Goal: Download file/media

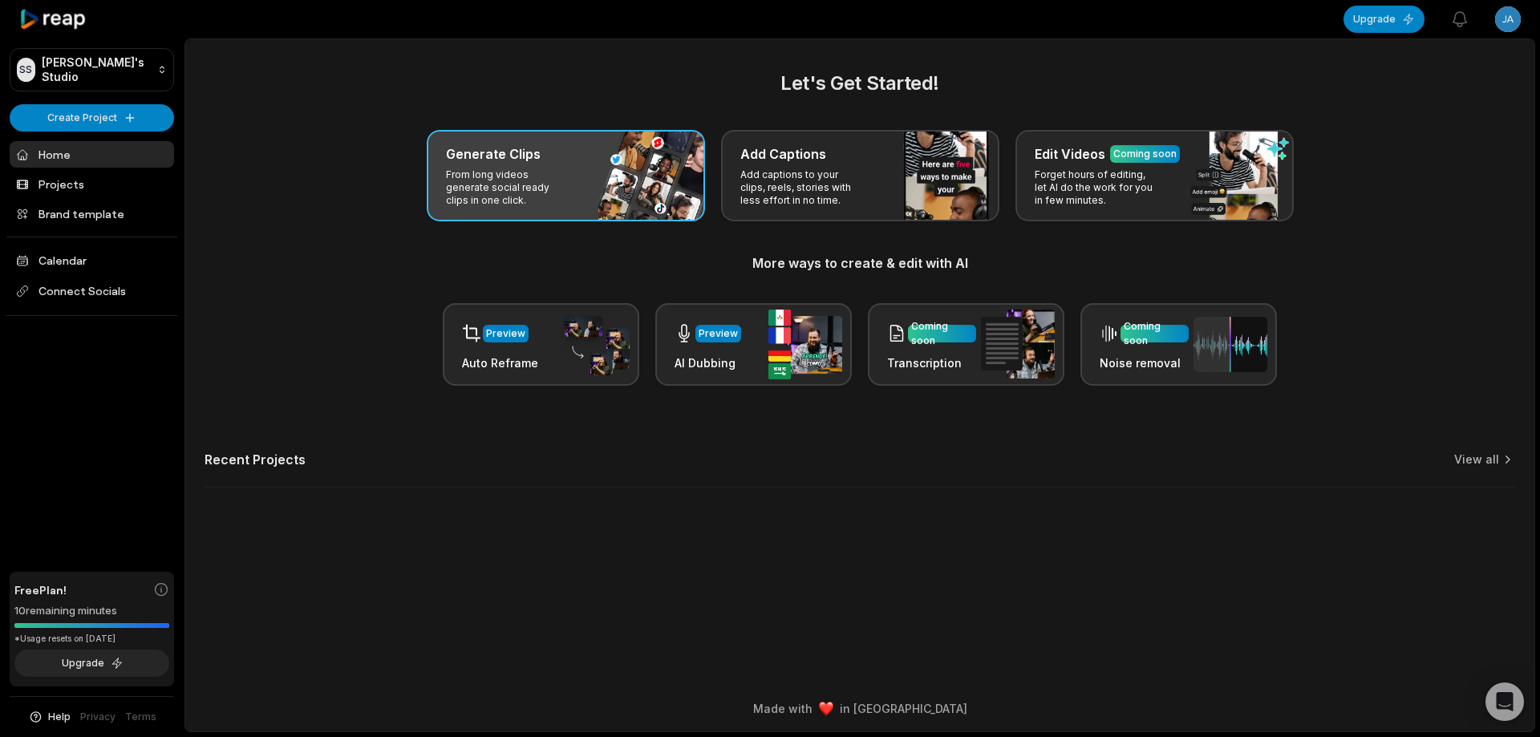
click at [647, 154] on div "Generate Clips" at bounding box center [566, 153] width 240 height 19
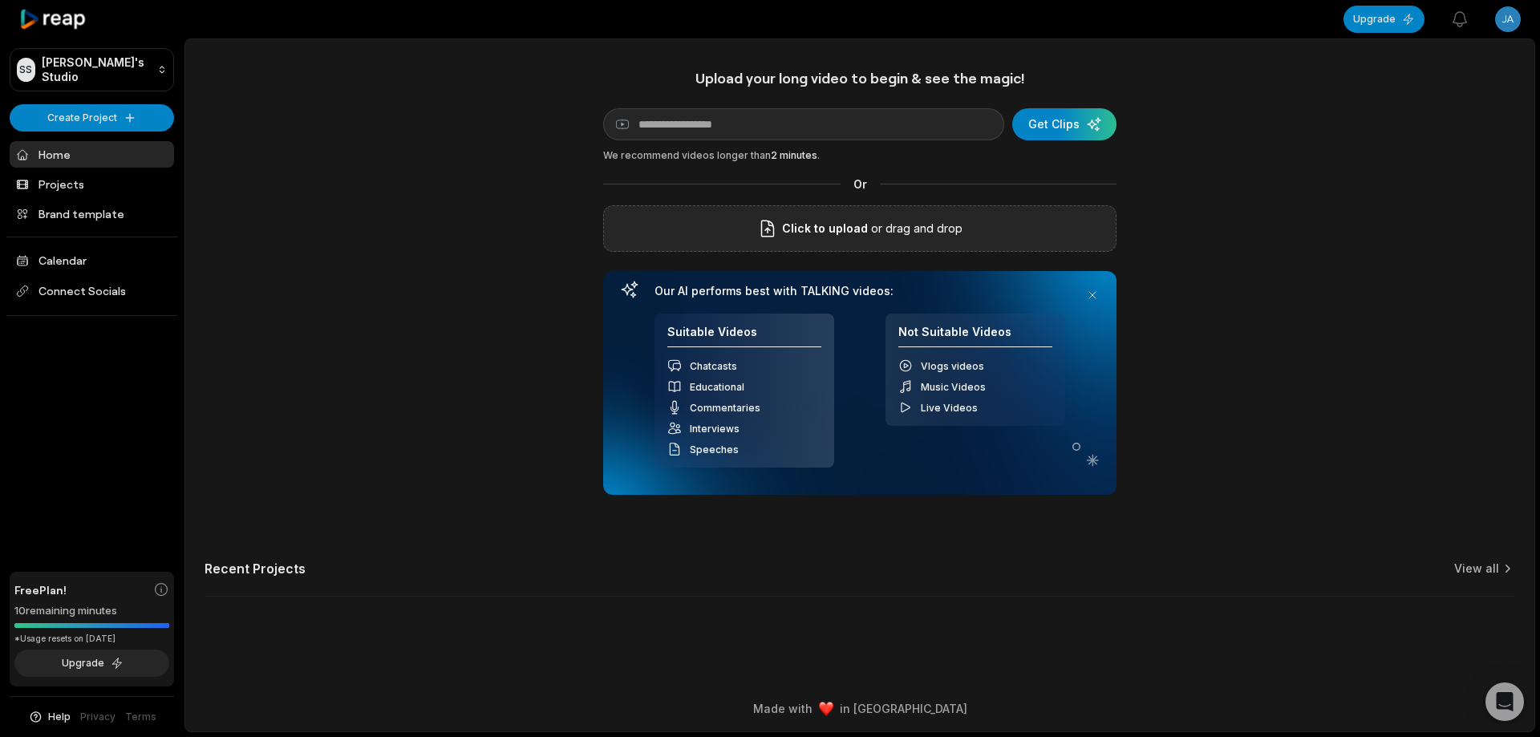
click at [832, 230] on span "Click to upload" at bounding box center [825, 228] width 86 height 19
click at [0, 0] on input "Click to upload" at bounding box center [0, 0] width 0 height 0
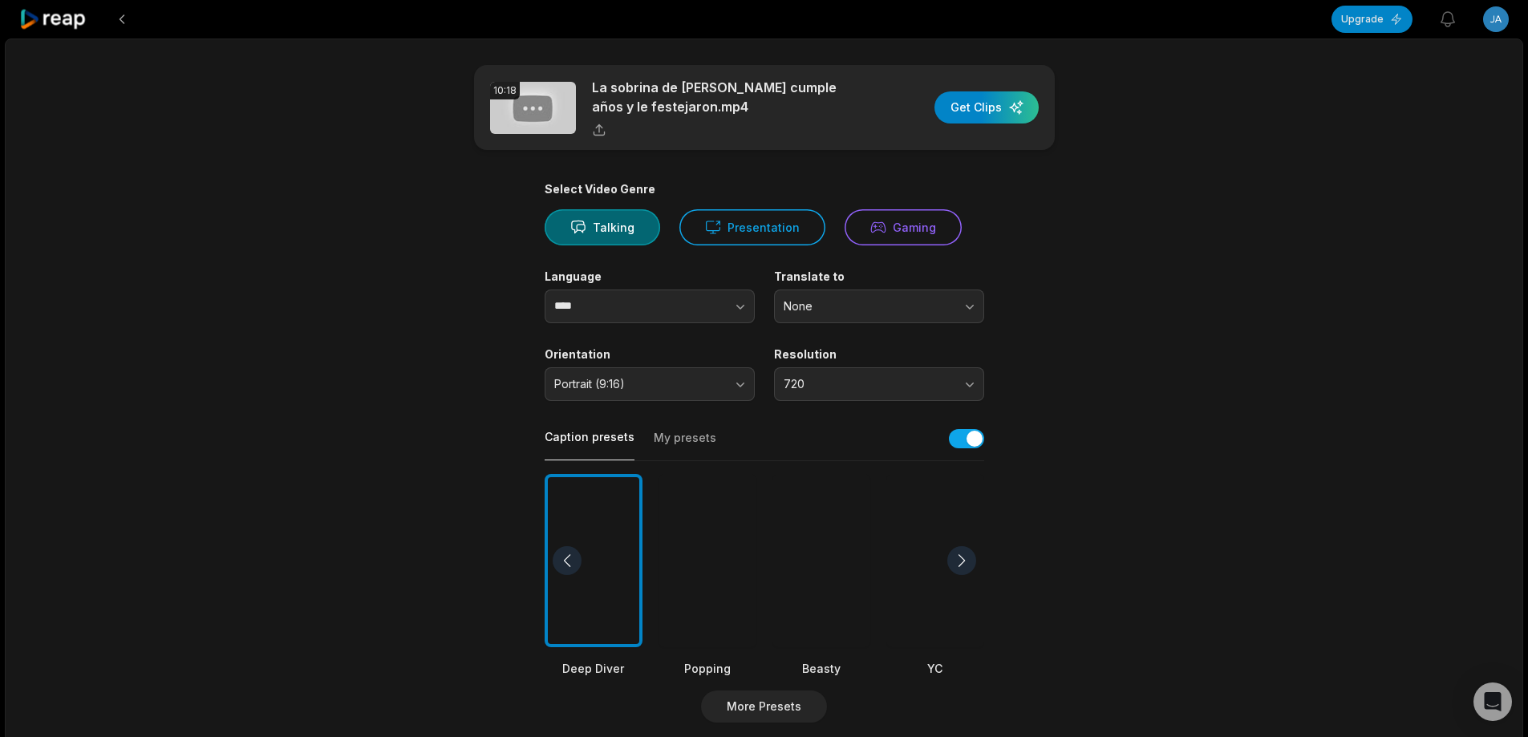
click at [858, 555] on div at bounding box center [822, 561] width 98 height 174
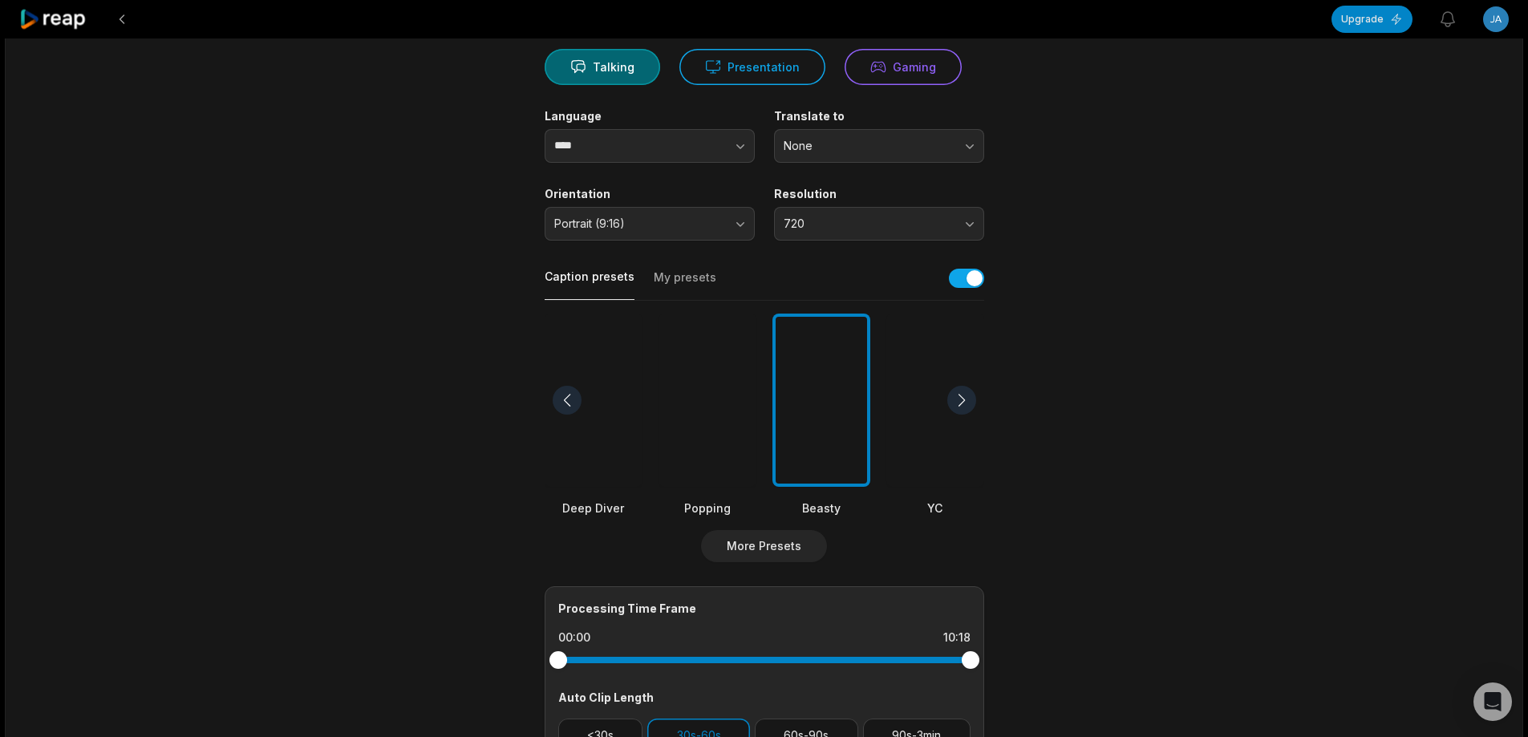
scroll to position [241, 0]
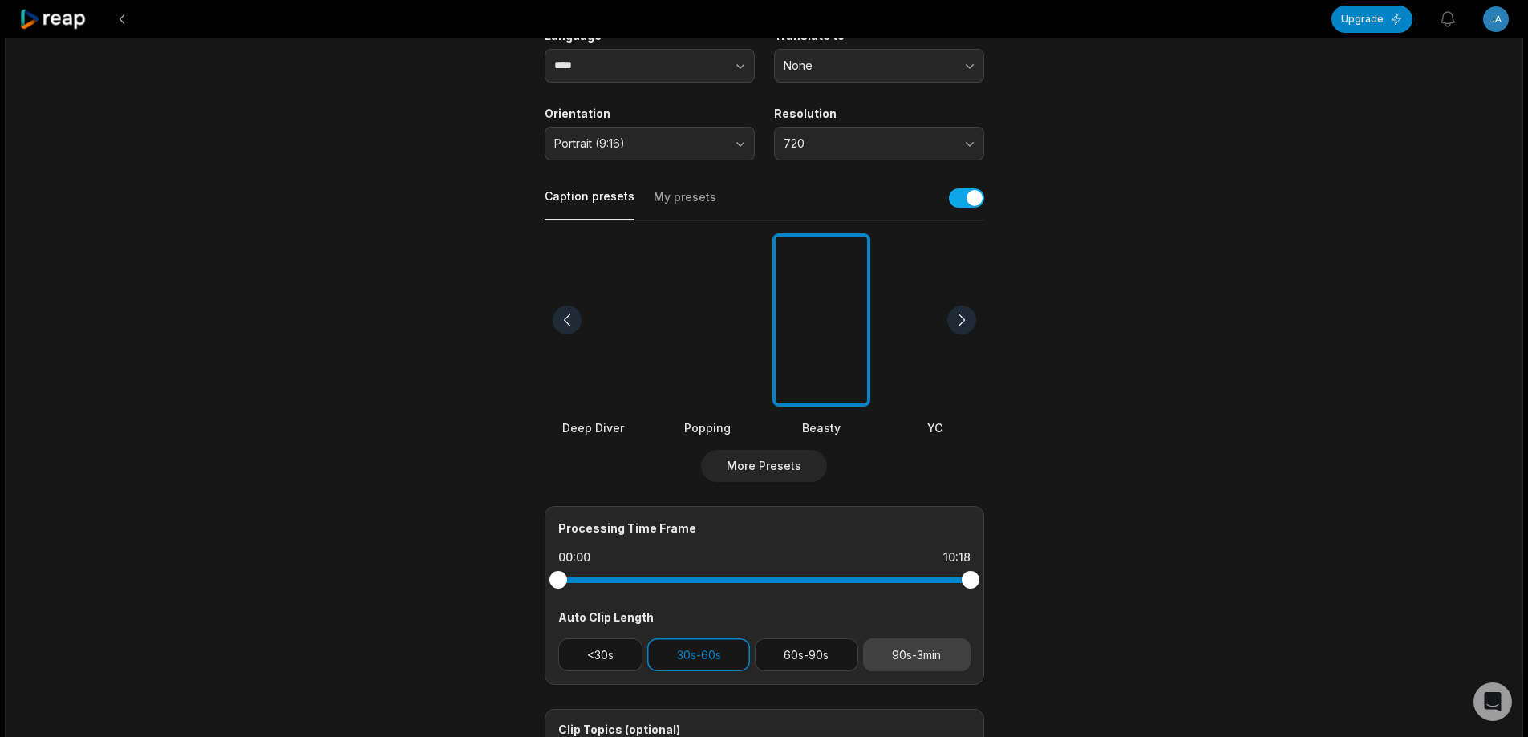
click at [940, 650] on button "90s-3min" at bounding box center [917, 655] width 108 height 33
click at [705, 639] on button "30s-60s" at bounding box center [698, 655] width 103 height 33
drag, startPoint x: 968, startPoint y: 578, endPoint x: 958, endPoint y: 582, distance: 10.8
click at [958, 582] on div at bounding box center [958, 580] width 18 height 18
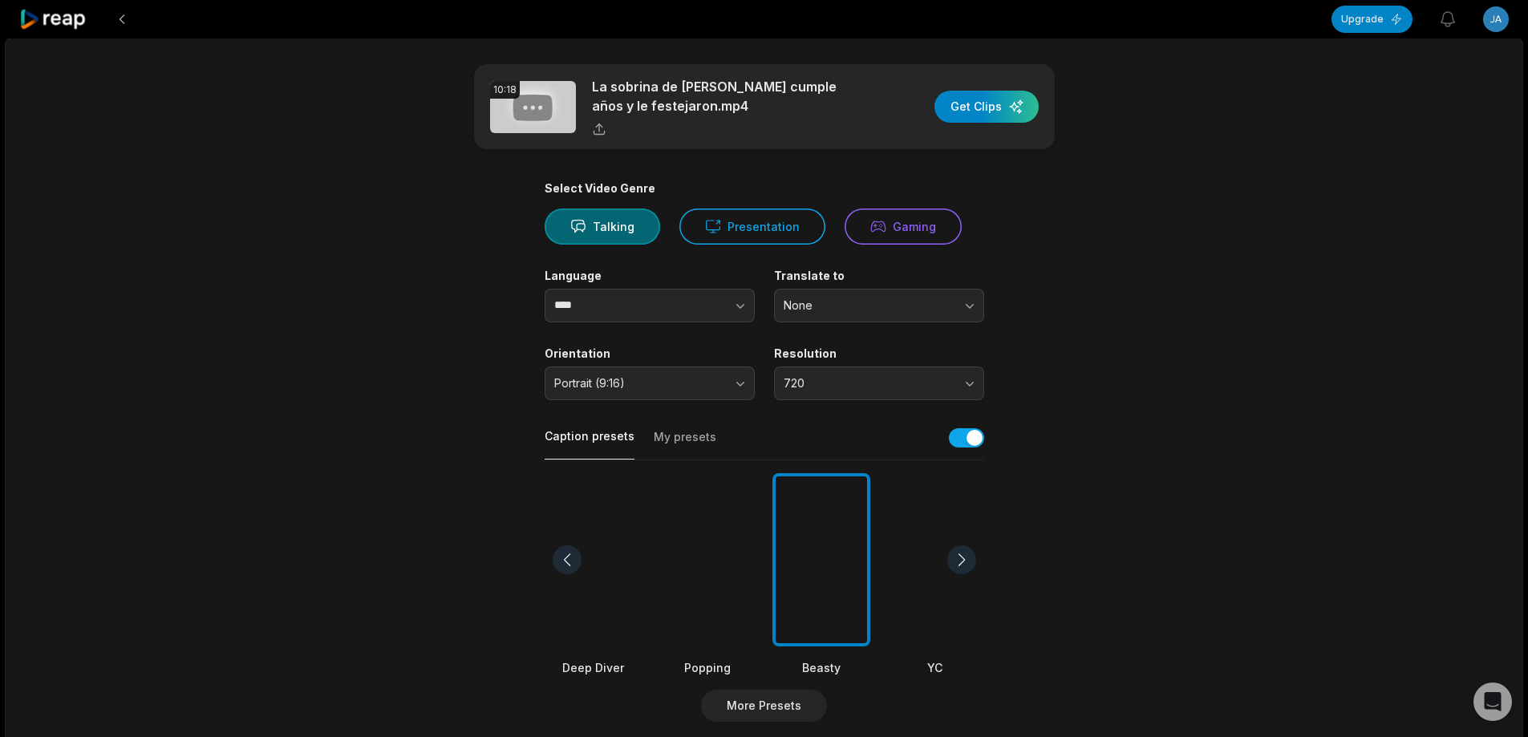
scroll to position [0, 0]
click at [1009, 109] on div "button" at bounding box center [987, 107] width 104 height 32
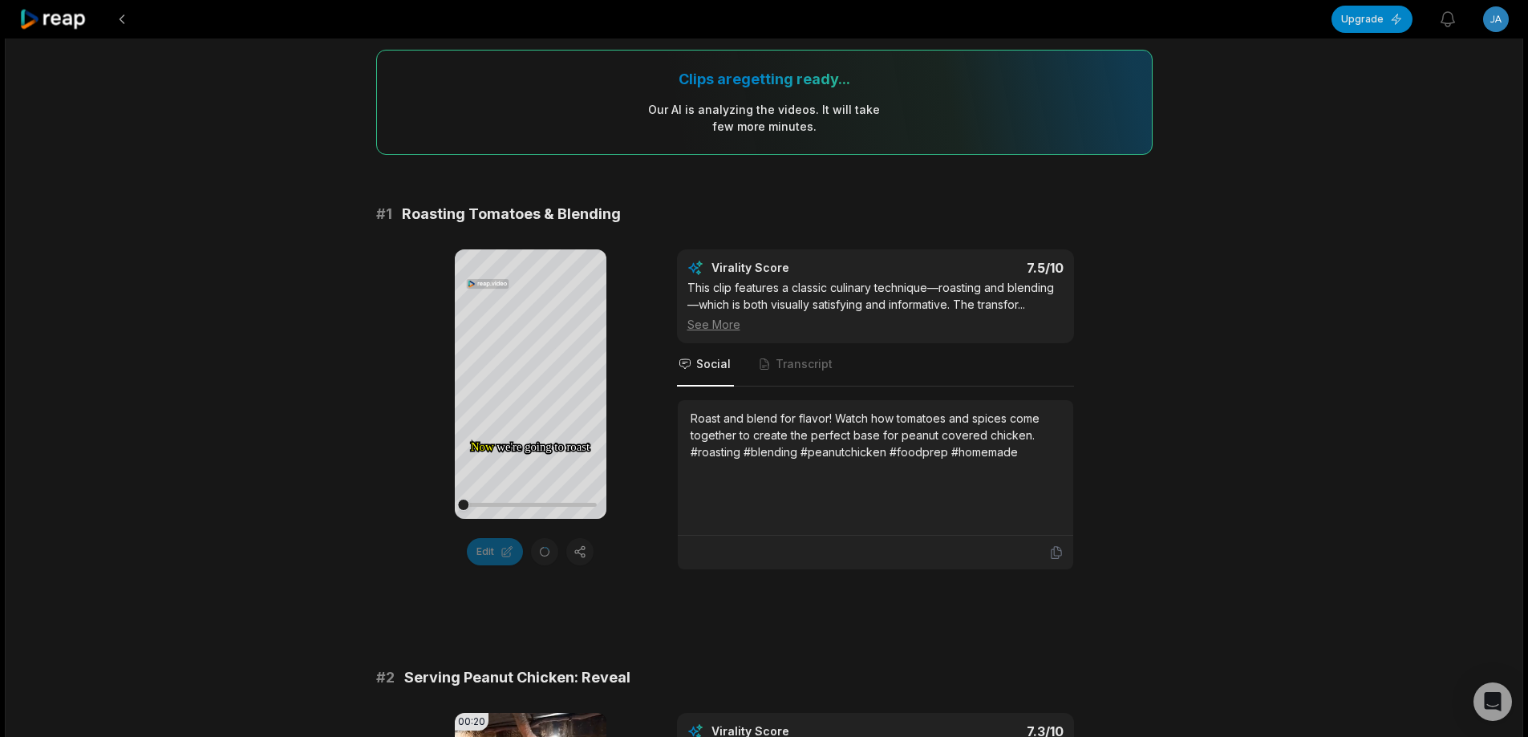
scroll to position [160, 0]
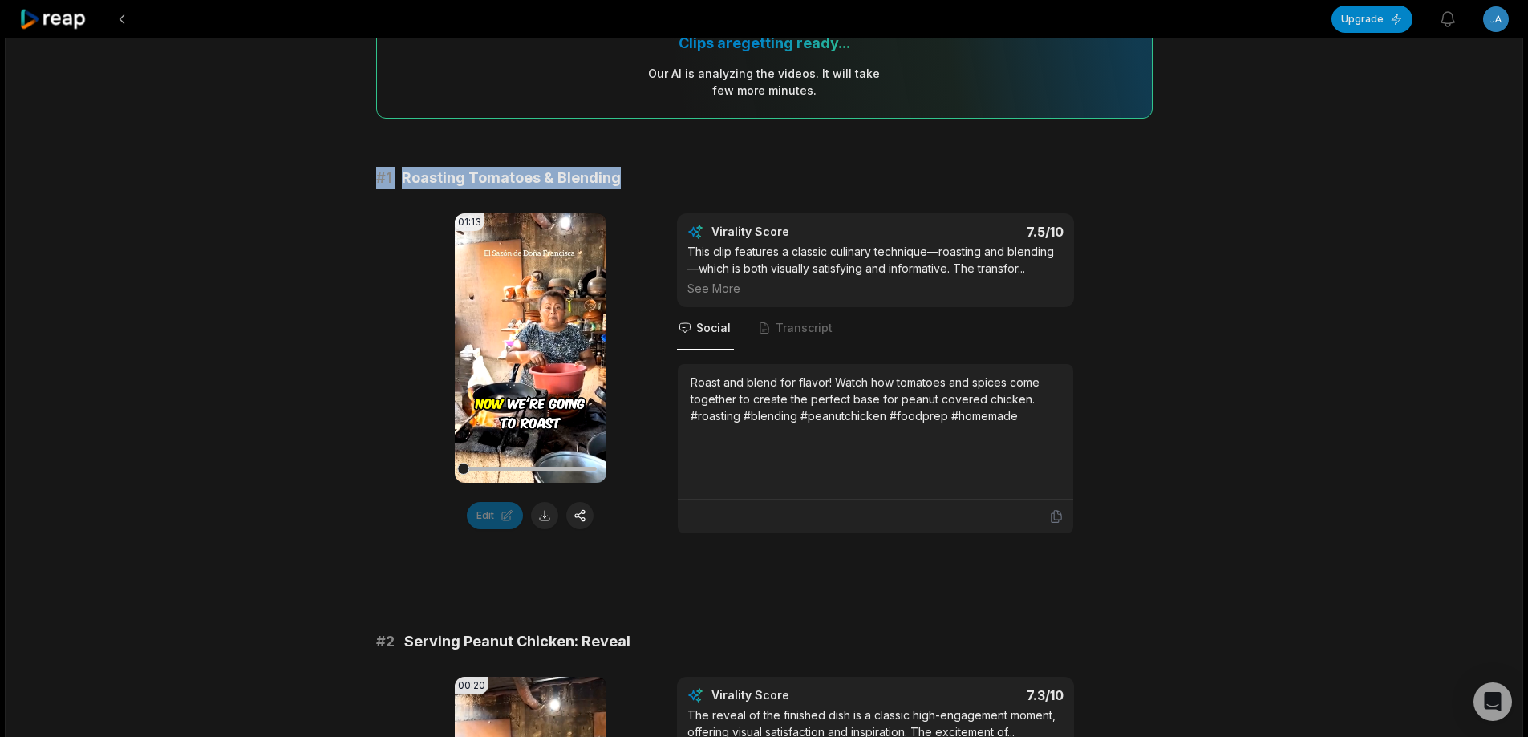
drag, startPoint x: 365, startPoint y: 177, endPoint x: 633, endPoint y: 169, distance: 268.1
copy div "# 1 Roasting Tomatoes & Blending"
click at [543, 507] on button at bounding box center [544, 515] width 27 height 27
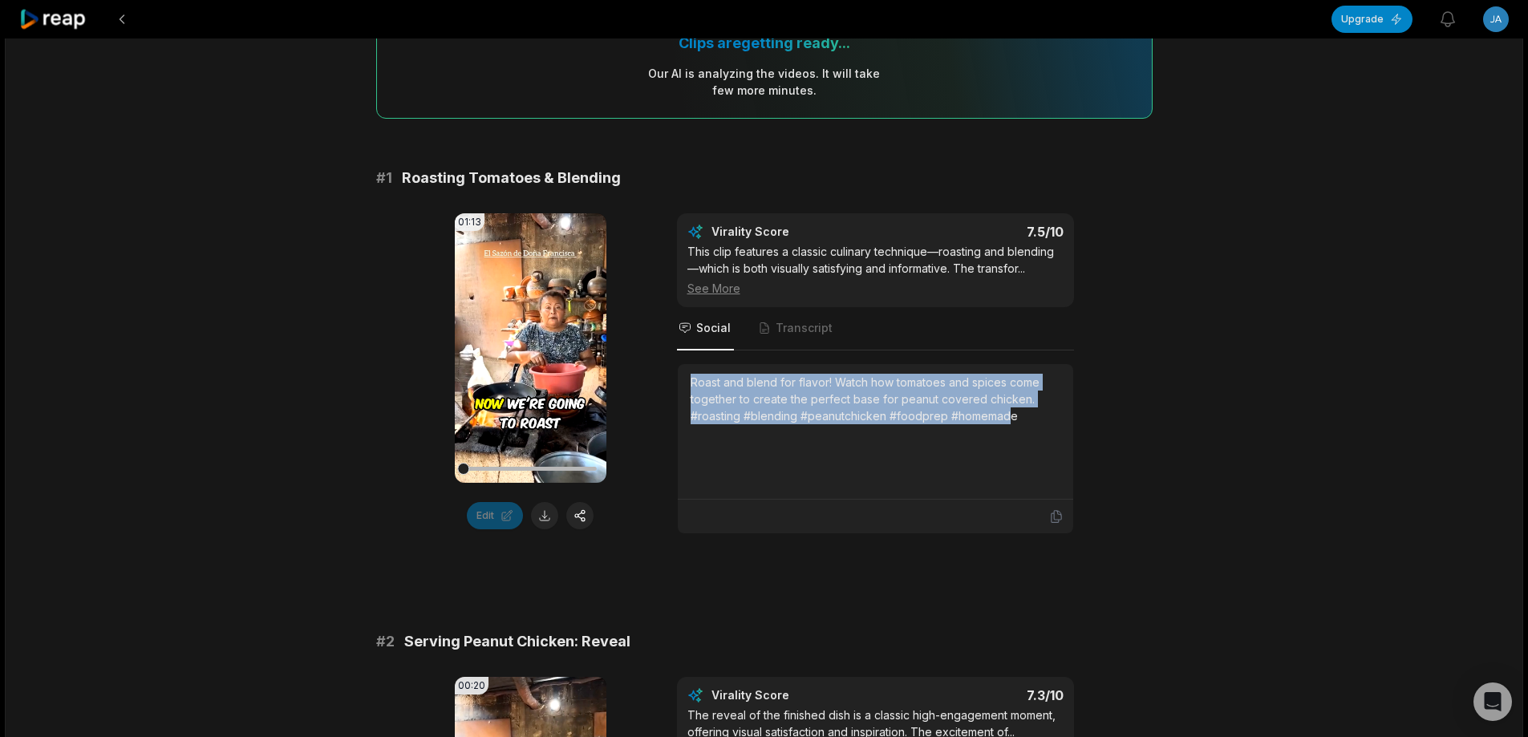
drag, startPoint x: 686, startPoint y: 383, endPoint x: 996, endPoint y: 402, distance: 311.1
click at [1043, 439] on div "Roast and blend for flavor! Watch how tomatoes and spices come together to crea…" at bounding box center [876, 432] width 396 height 136
copy div "Roast and blend for flavor! Watch how tomatoes and spices come together to crea…"
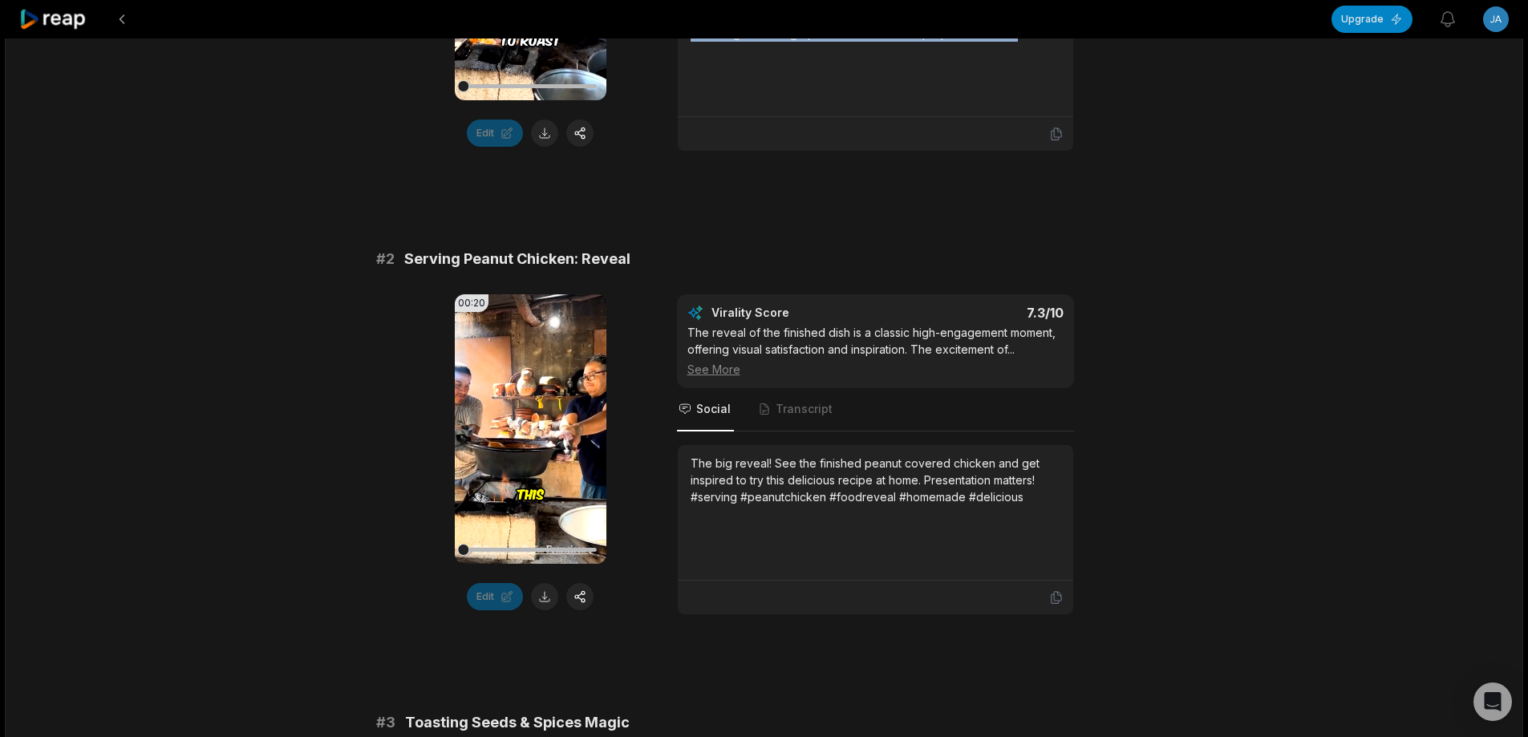
scroll to position [562, 0]
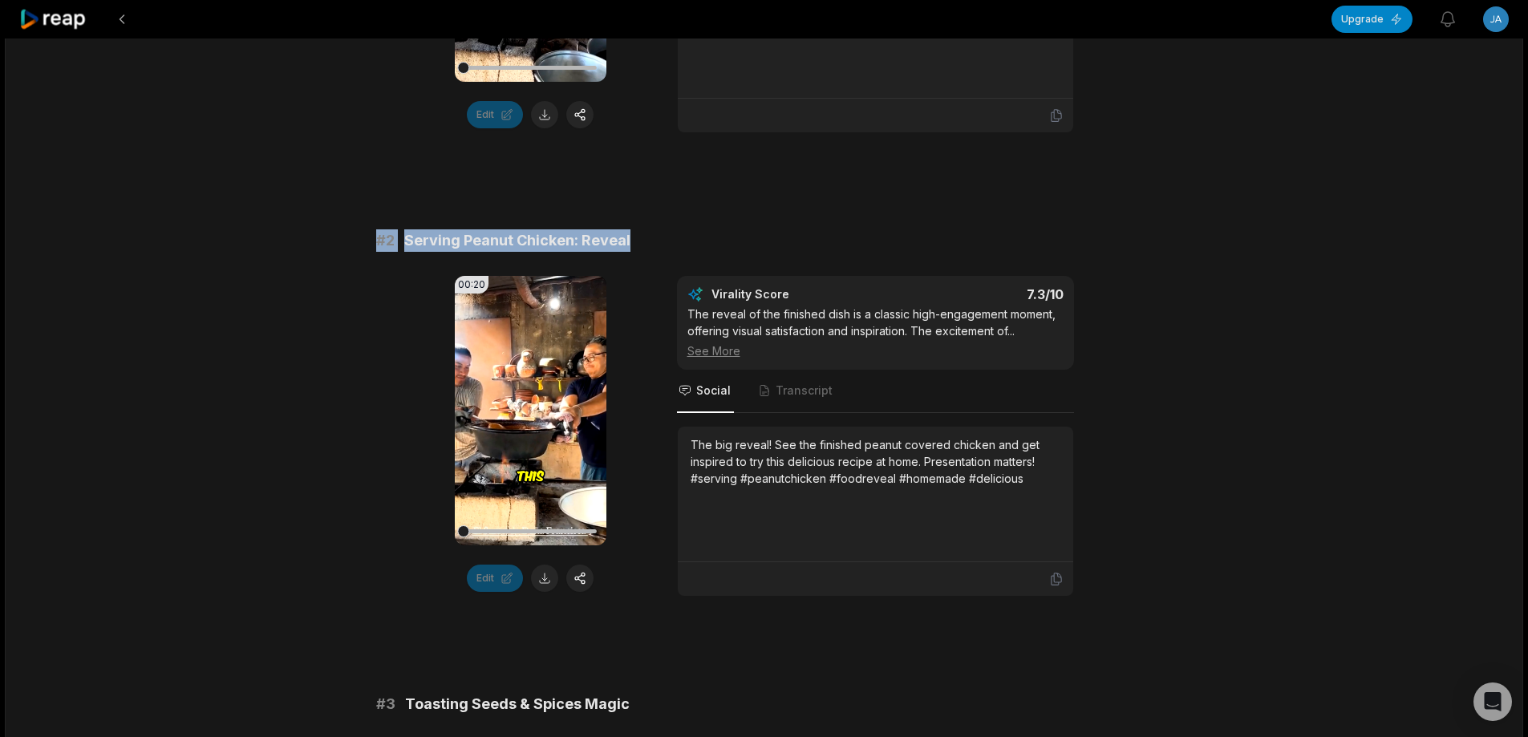
drag, startPoint x: 486, startPoint y: 232, endPoint x: 801, endPoint y: 232, distance: 315.3
copy div "# 2 Serving Peanut Chicken: Reveal"
click at [552, 575] on button at bounding box center [544, 578] width 27 height 27
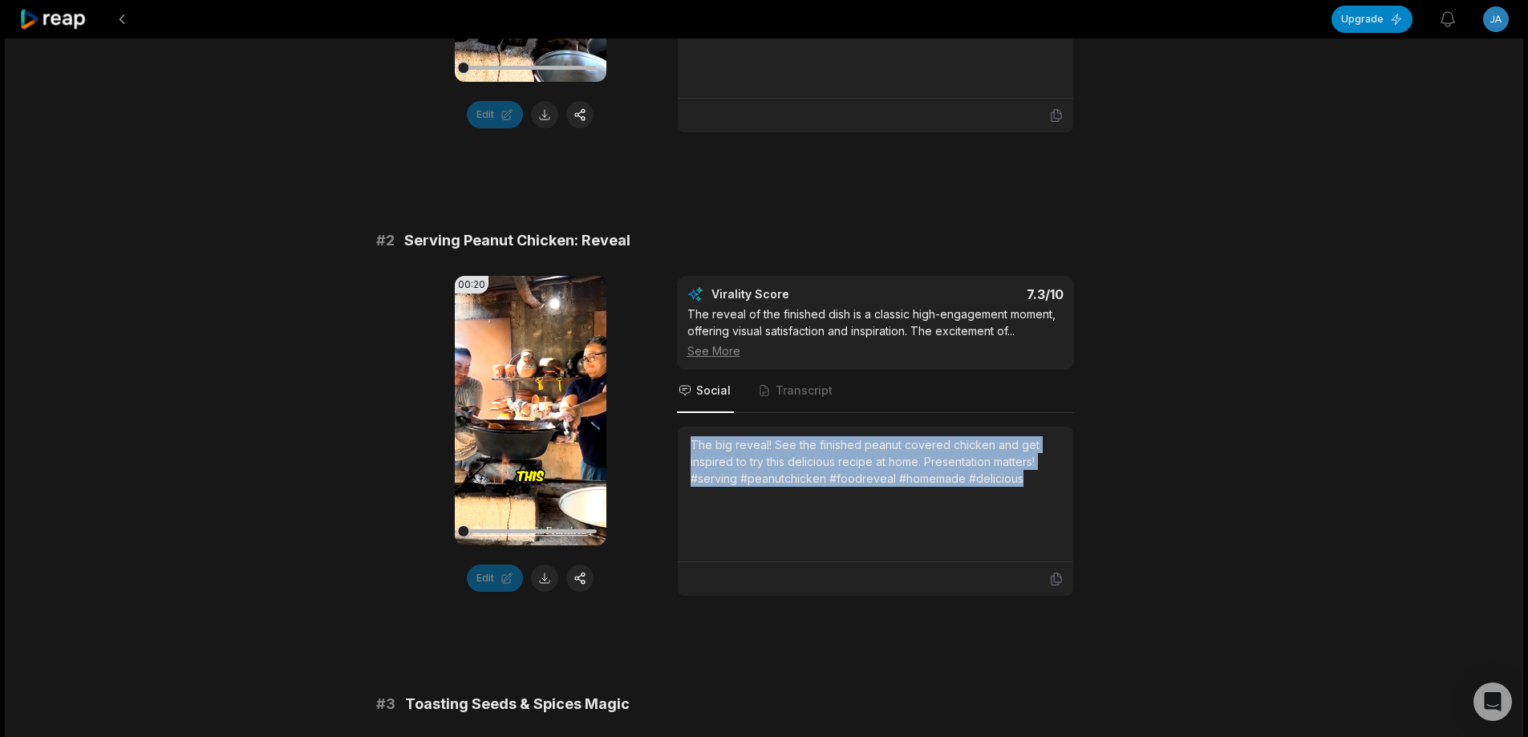
drag, startPoint x: 685, startPoint y: 442, endPoint x: 1138, endPoint y: 479, distance: 454.0
click at [1138, 479] on div "00:20 Your browser does not support mp4 format. Edit Virality Score 7.3 /10 The…" at bounding box center [764, 436] width 777 height 321
copy div "The big reveal! See the finished peanut covered chicken and get inspired to try…"
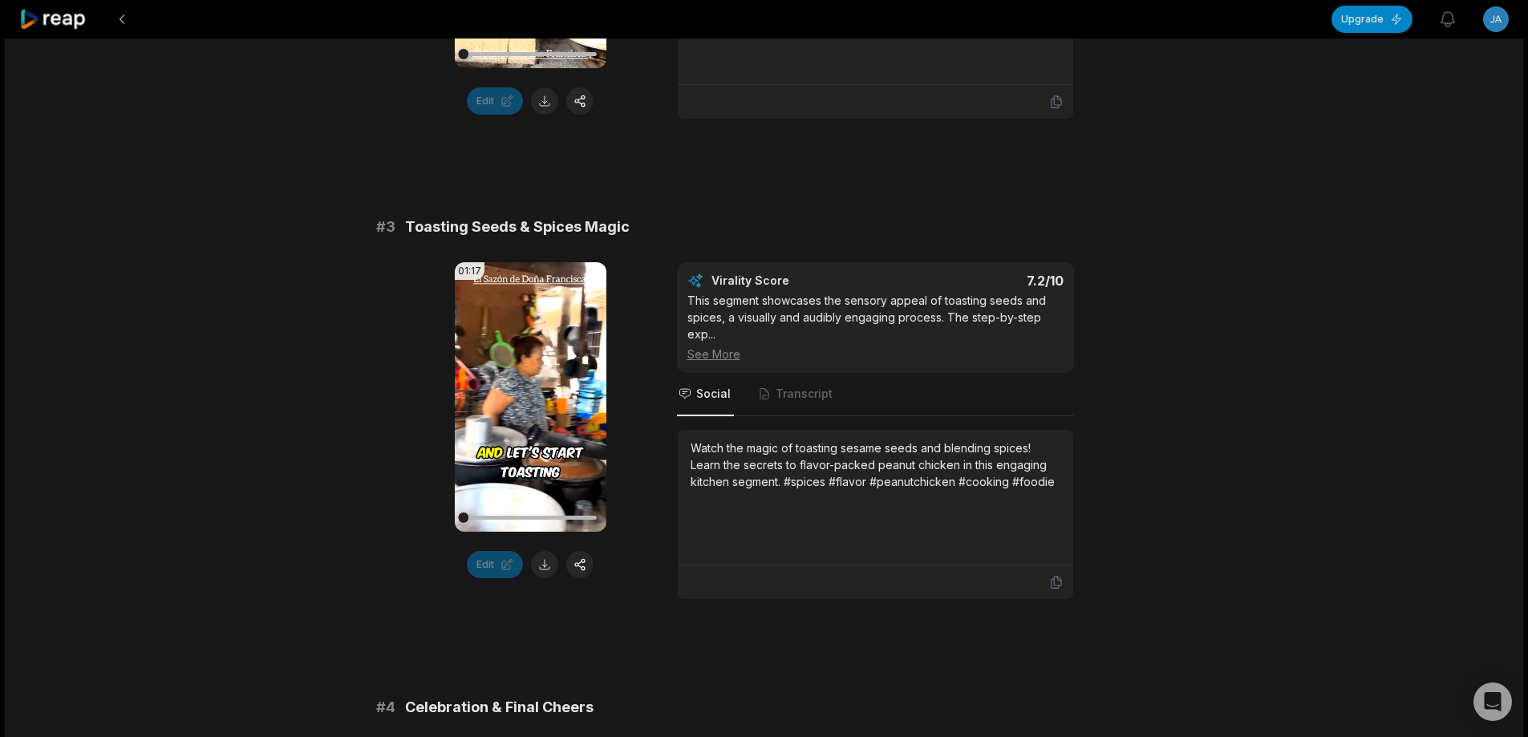
scroll to position [1123, 0]
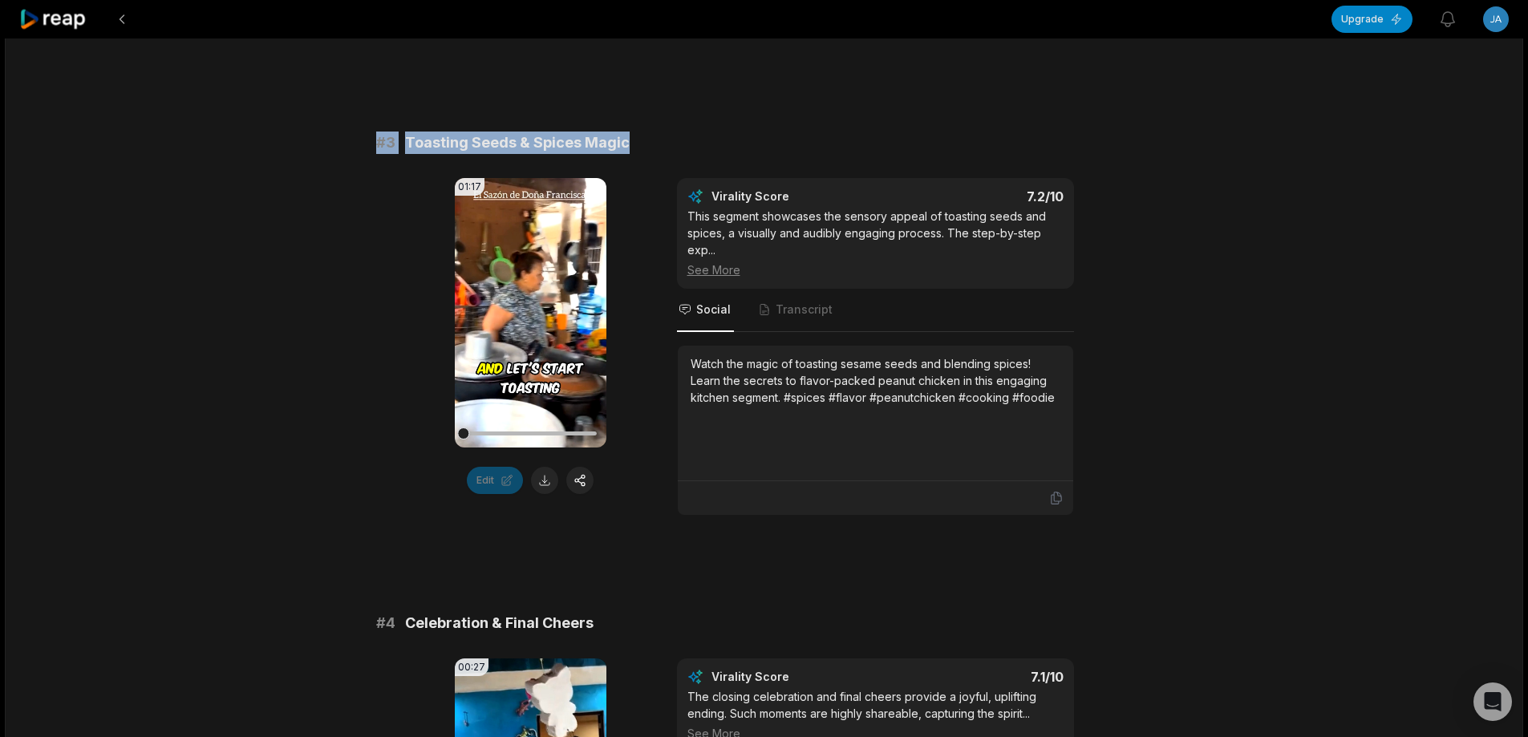
drag, startPoint x: 365, startPoint y: 143, endPoint x: 774, endPoint y: 151, distance: 409.2
copy div "# 3 Toasting Seeds & Spices Magic"
click at [546, 481] on button at bounding box center [544, 480] width 27 height 27
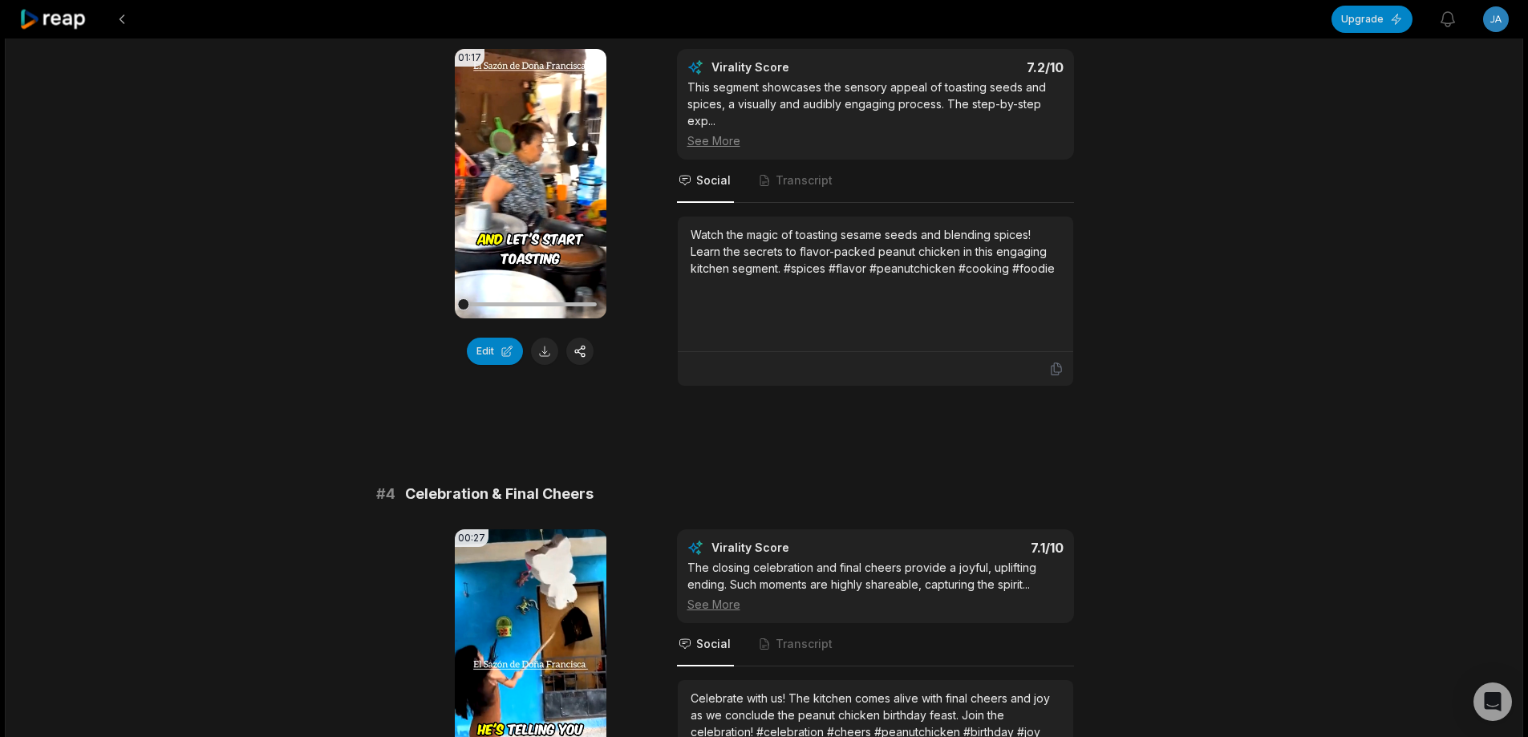
scroll to position [994, 0]
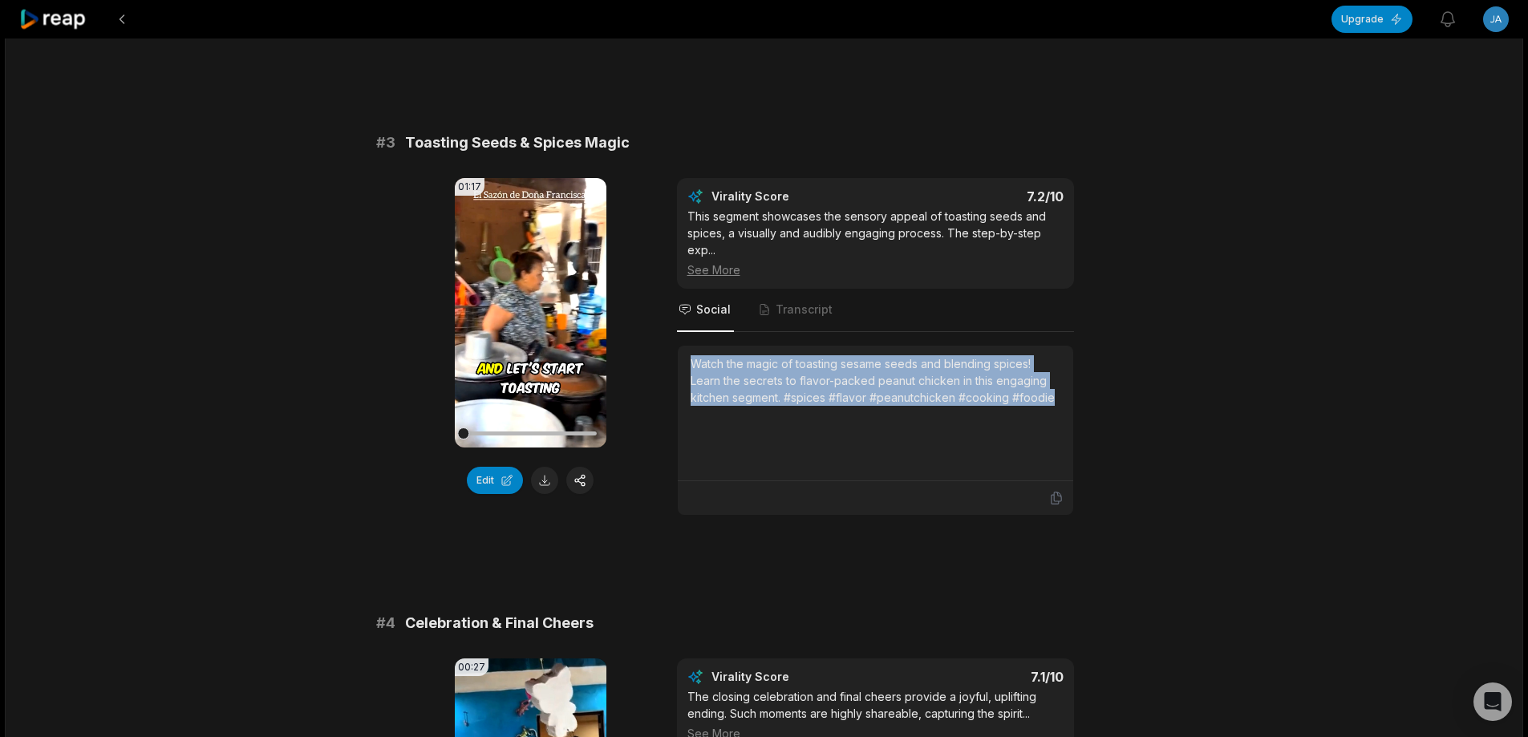
drag, startPoint x: 686, startPoint y: 364, endPoint x: 1085, endPoint y: 411, distance: 402.2
click at [1085, 411] on div "01:17 Your browser does not support mp4 format. Edit Virality Score 7.2 /10 Thi…" at bounding box center [764, 347] width 777 height 338
copy div "Watch the magic of toasting sesame seeds and blending spices! Learn the secrets…"
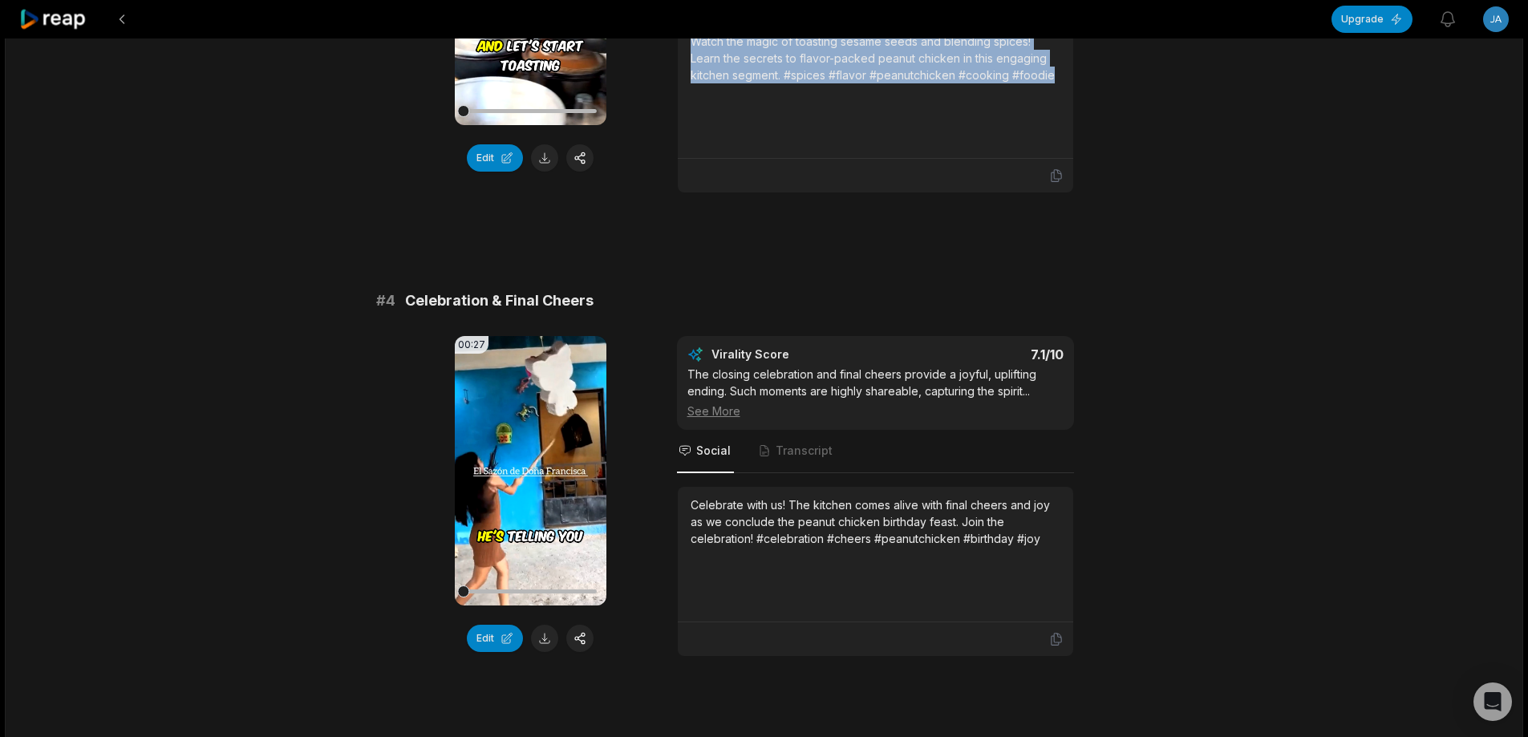
scroll to position [1315, 0]
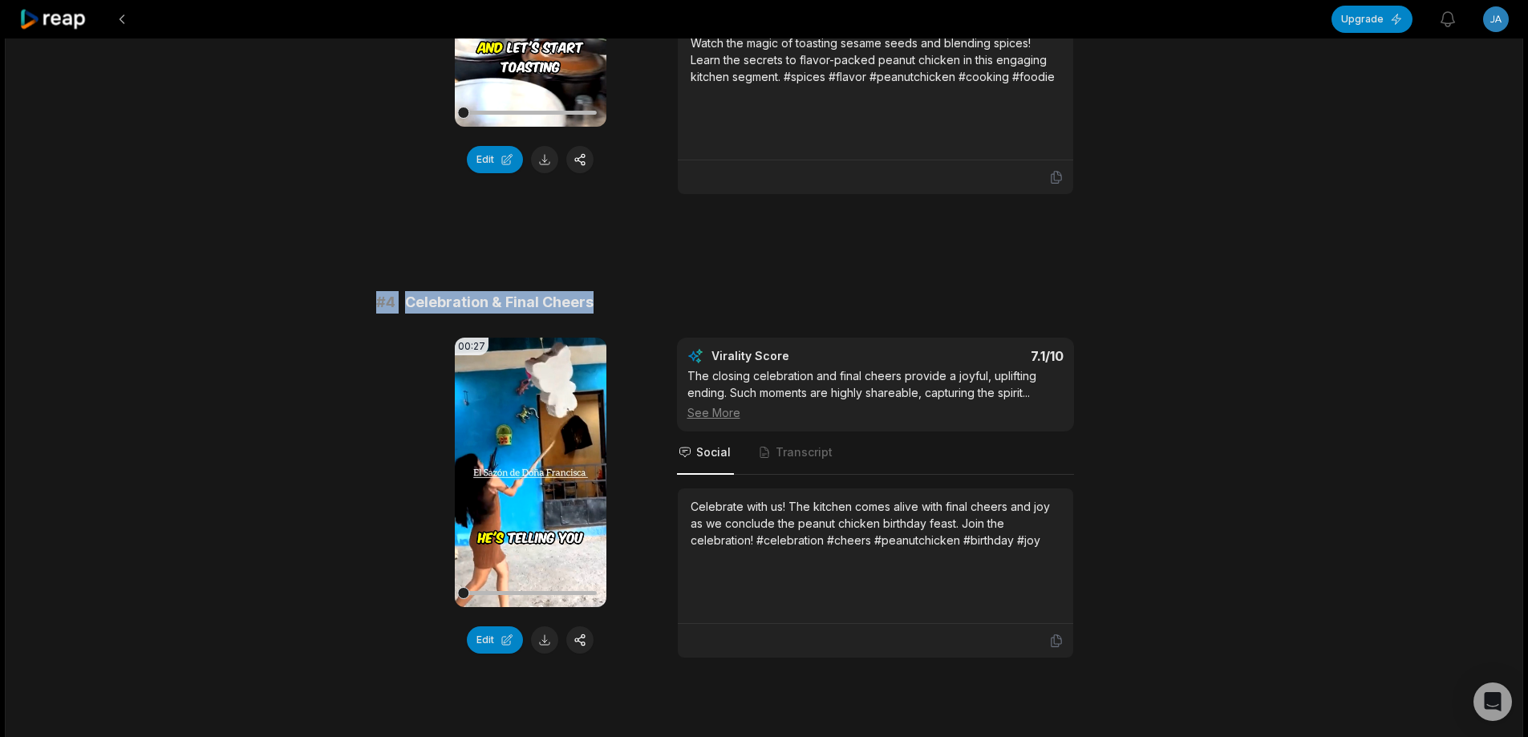
drag, startPoint x: 366, startPoint y: 296, endPoint x: 935, endPoint y: 295, distance: 568.8
copy div "# 4 Celebration & Final Cheers"
click at [543, 643] on button at bounding box center [544, 640] width 27 height 27
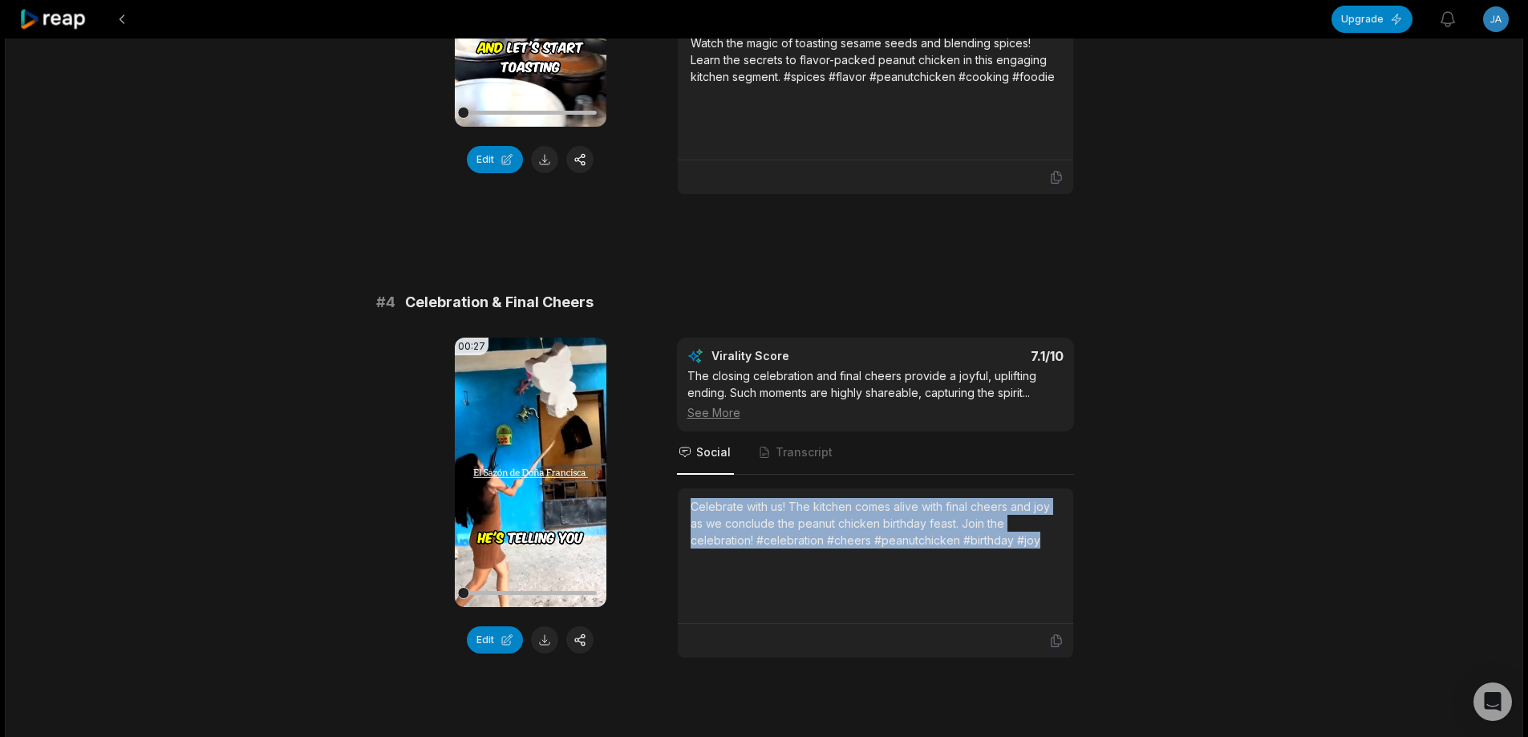
drag, startPoint x: 690, startPoint y: 507, endPoint x: 1026, endPoint y: 548, distance: 338.6
click at [1064, 552] on div "Celebrate with us! The kitchen comes alive with final cheers and joy as we conc…" at bounding box center [876, 557] width 396 height 136
copy div "Celebrate with us! The kitchen comes alive with final cheers and joy as we conc…"
